Goal: Information Seeking & Learning: Learn about a topic

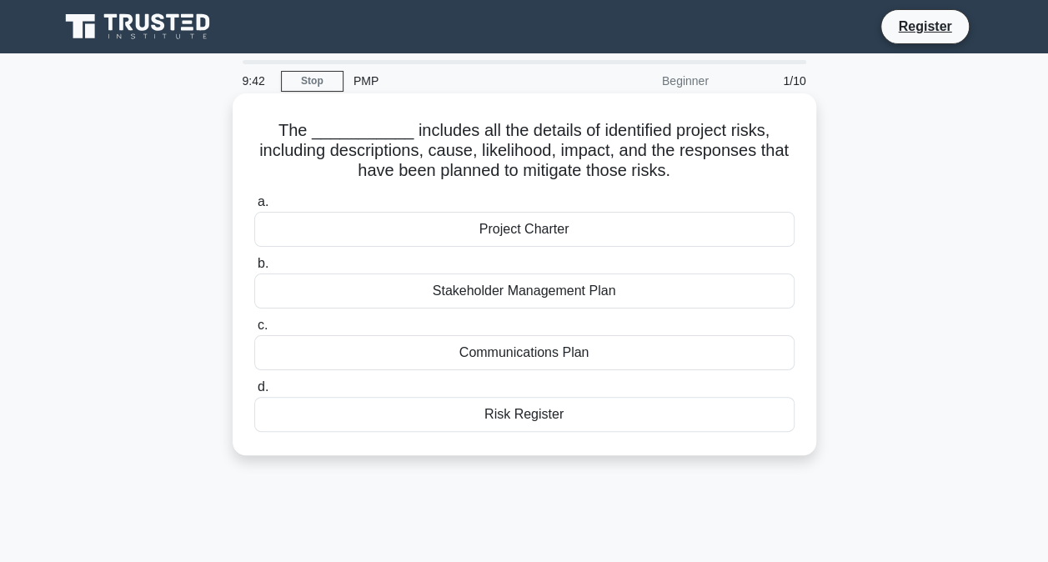
click at [505, 422] on div "Risk Register" at bounding box center [524, 414] width 540 height 35
click at [254, 393] on input "d. Risk Register" at bounding box center [254, 387] width 0 height 11
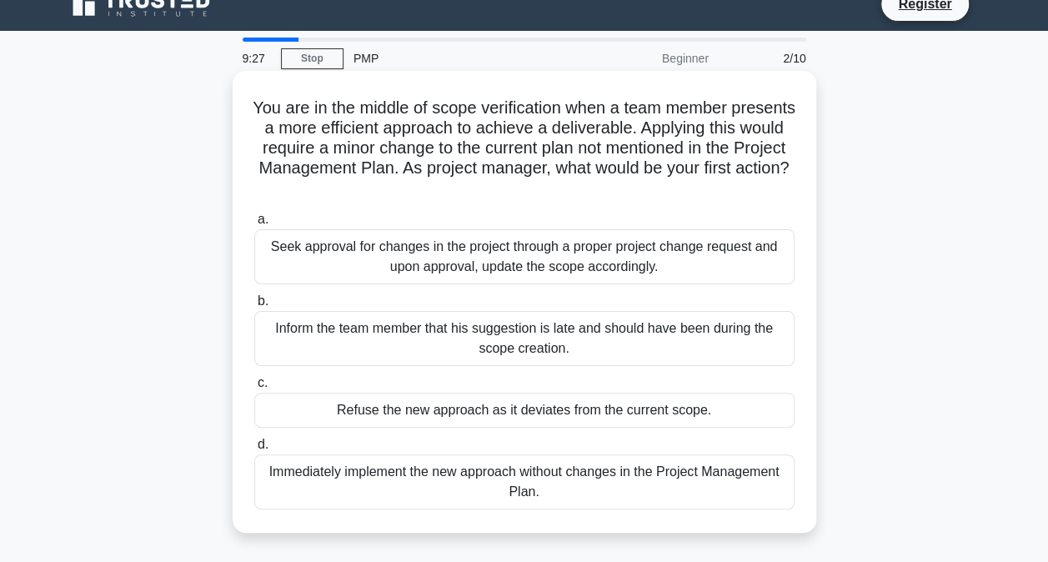
scroll to position [23, 0]
click at [448, 260] on div "Seek approval for changes in the project through a proper project change reques…" at bounding box center [524, 255] width 540 height 55
click at [254, 224] on input "a. Seek approval for changes in the project through a proper project change req…" at bounding box center [254, 218] width 0 height 11
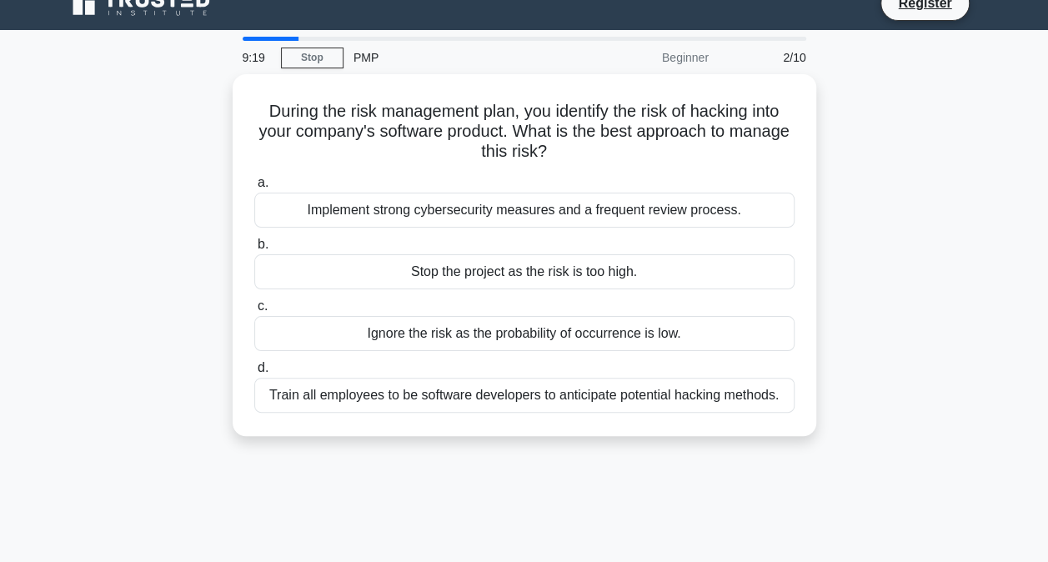
scroll to position [0, 0]
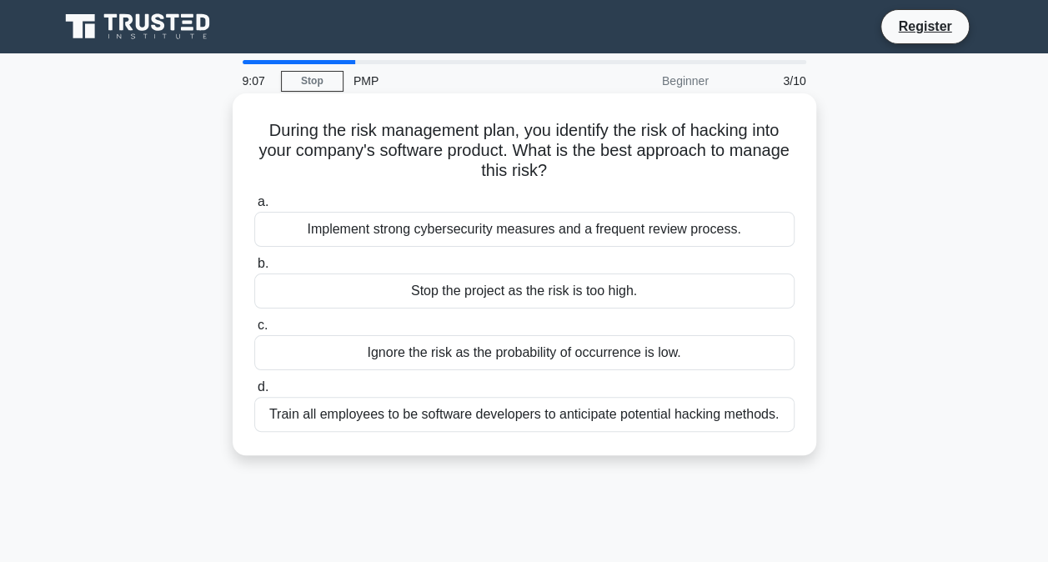
click at [447, 225] on div "Implement strong cybersecurity measures and a frequent review process." at bounding box center [524, 229] width 540 height 35
click at [254, 208] on input "a. Implement strong cybersecurity measures and a frequent review process." at bounding box center [254, 202] width 0 height 11
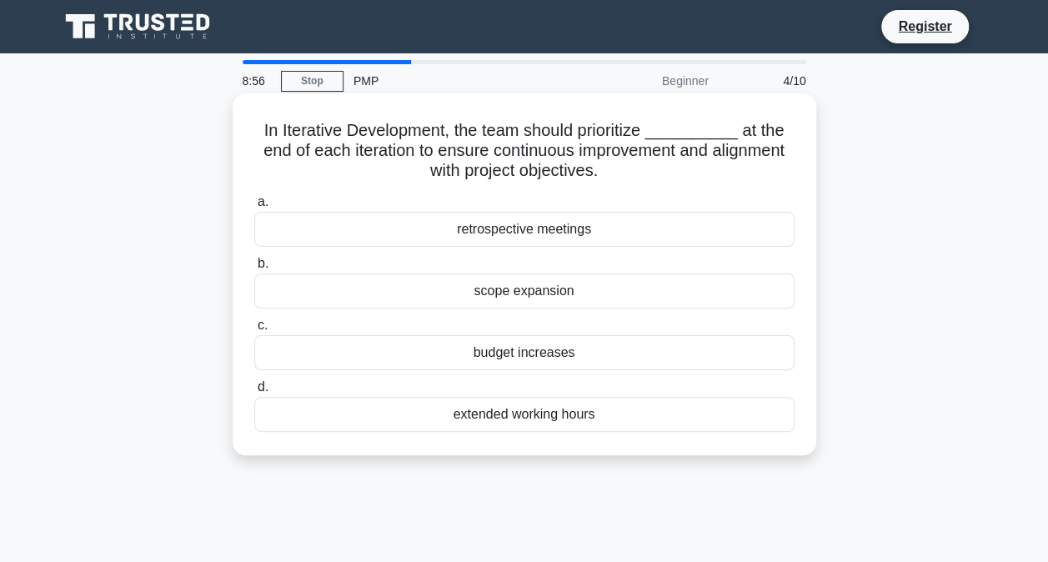
click at [478, 225] on div "retrospective meetings" at bounding box center [524, 229] width 540 height 35
click at [254, 208] on input "a. retrospective meetings" at bounding box center [254, 202] width 0 height 11
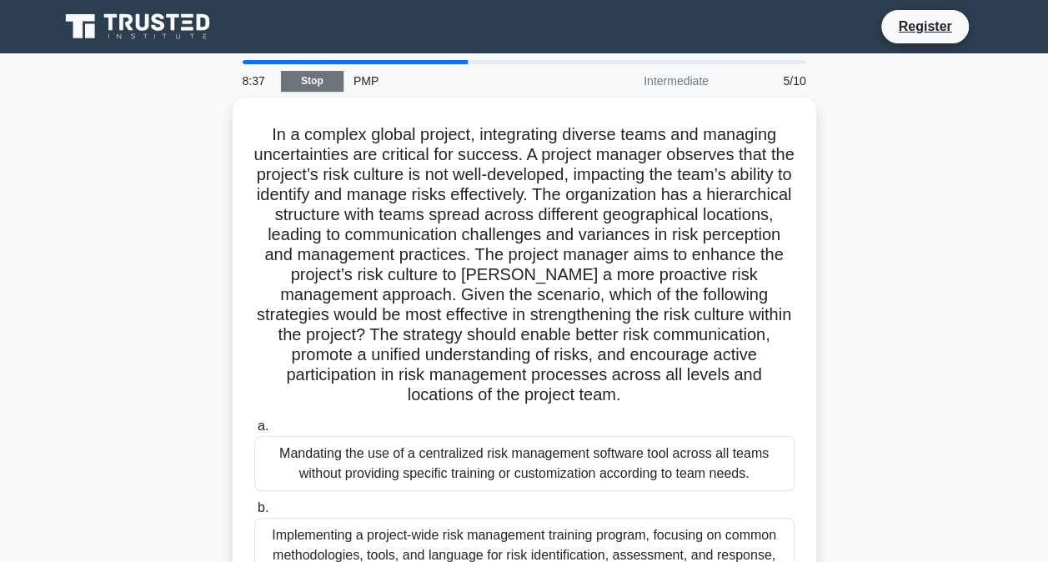
click at [302, 82] on link "Stop" at bounding box center [312, 81] width 63 height 21
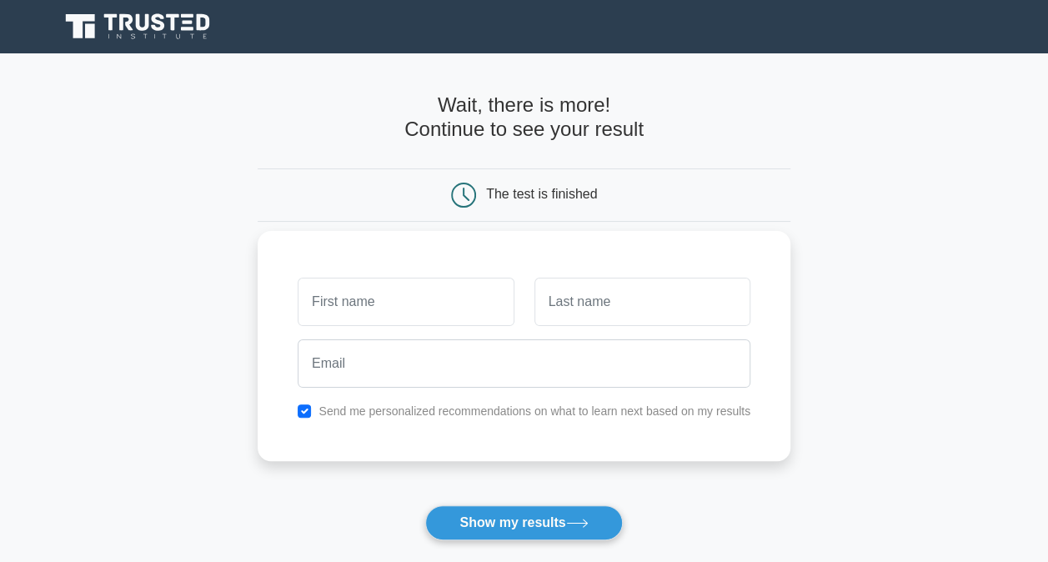
scroll to position [127, 0]
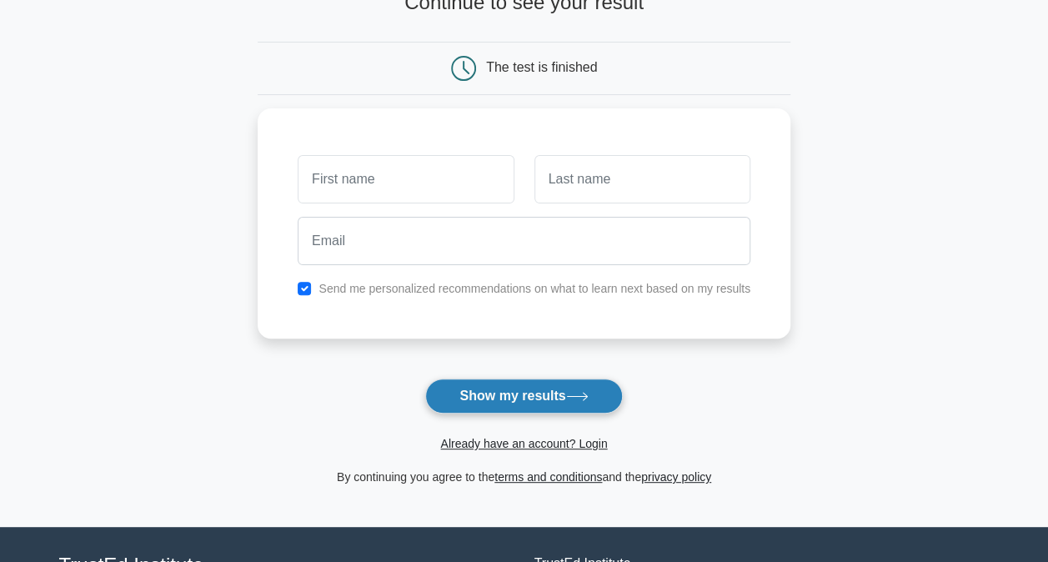
click at [511, 394] on button "Show my results" at bounding box center [523, 395] width 197 height 35
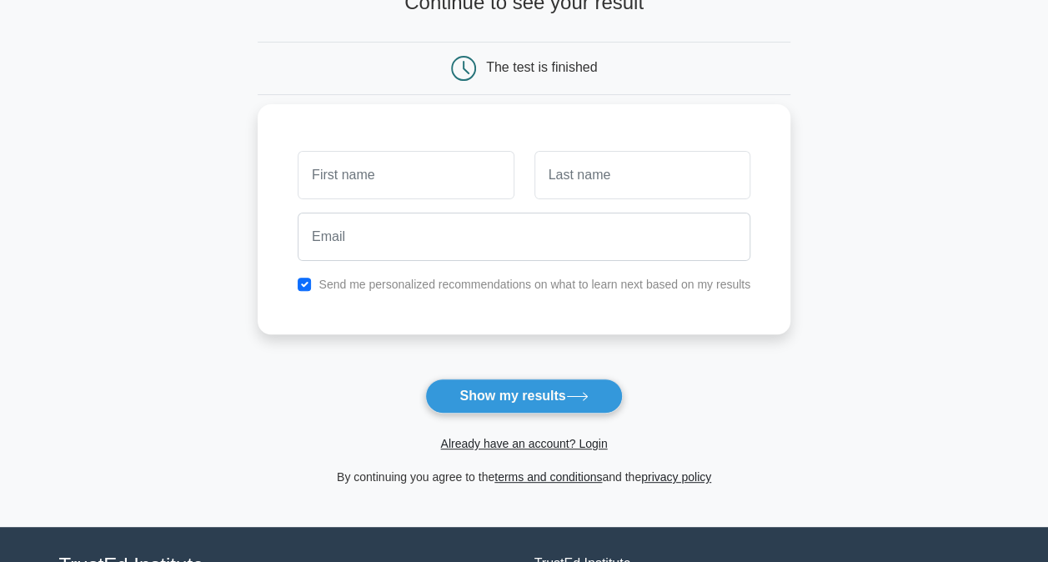
click at [295, 278] on div "Send me personalized recommendations on what to learn next based on my results" at bounding box center [524, 284] width 473 height 20
click at [303, 280] on input "checkbox" at bounding box center [304, 284] width 13 height 13
checkbox input "false"
